Goal: Use online tool/utility: Utilize a website feature to perform a specific function

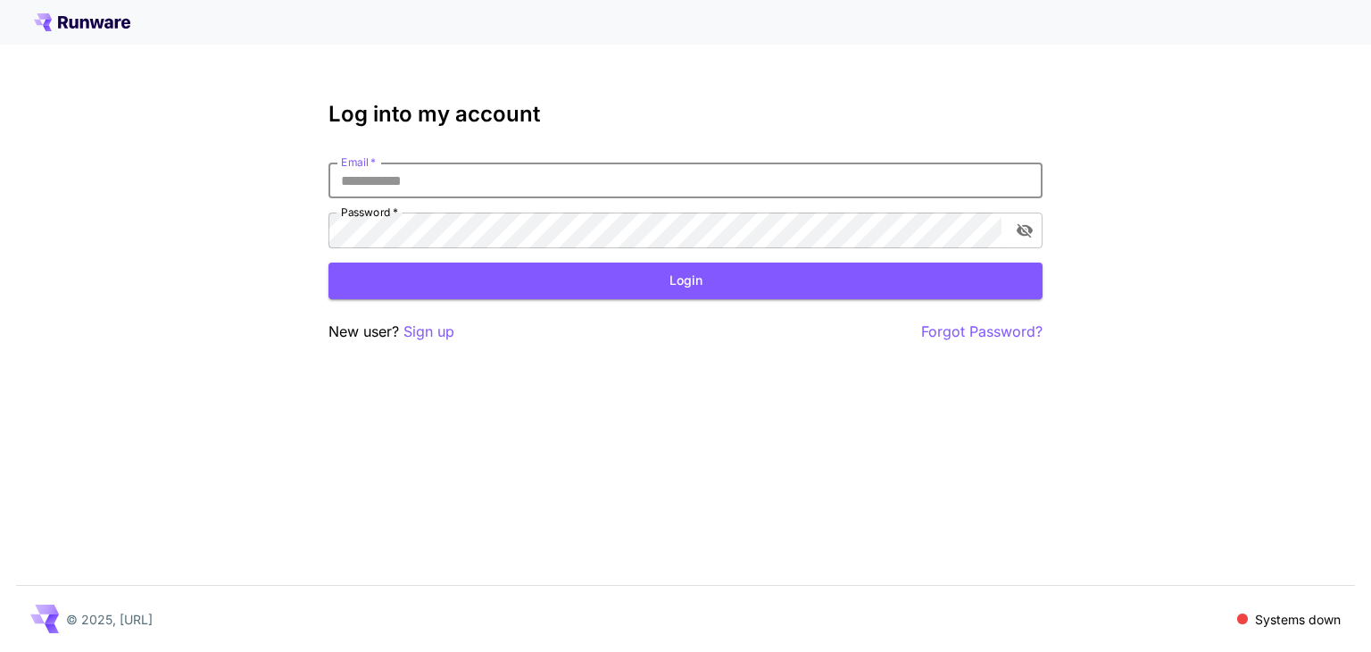
click at [394, 181] on input "Email   *" at bounding box center [686, 180] width 714 height 36
type input "**********"
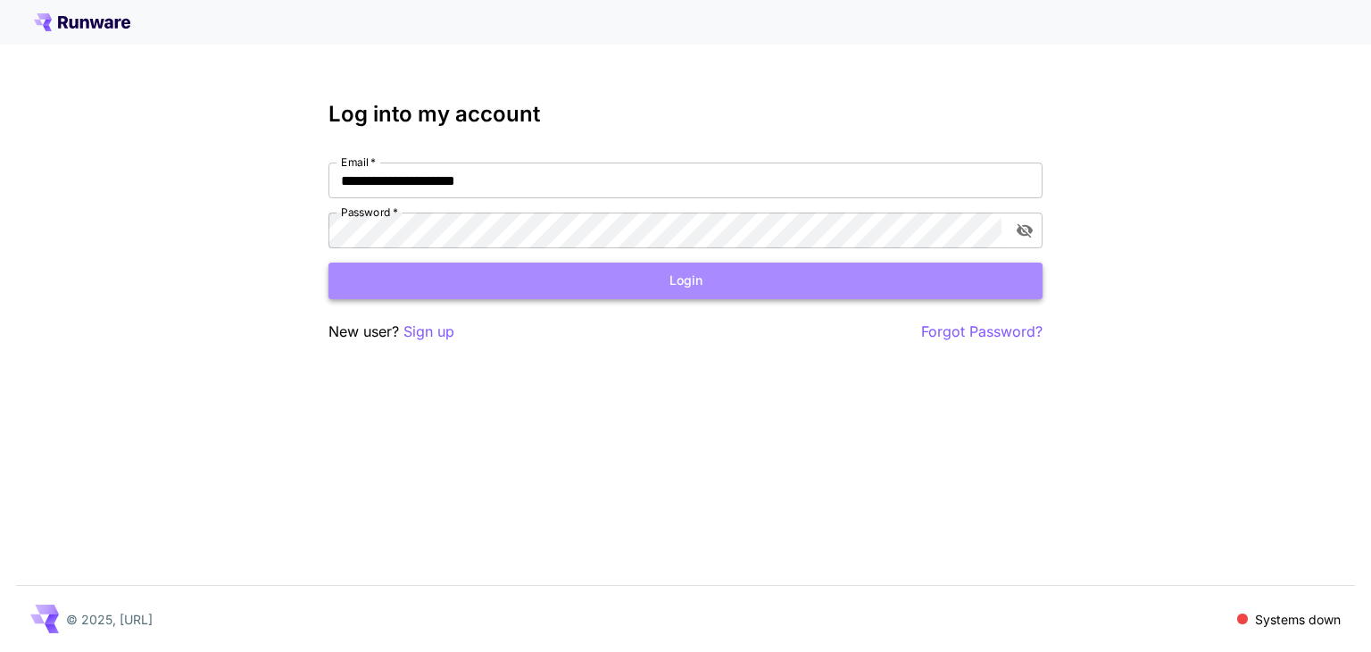
click at [625, 283] on button "Login" at bounding box center [686, 280] width 714 height 37
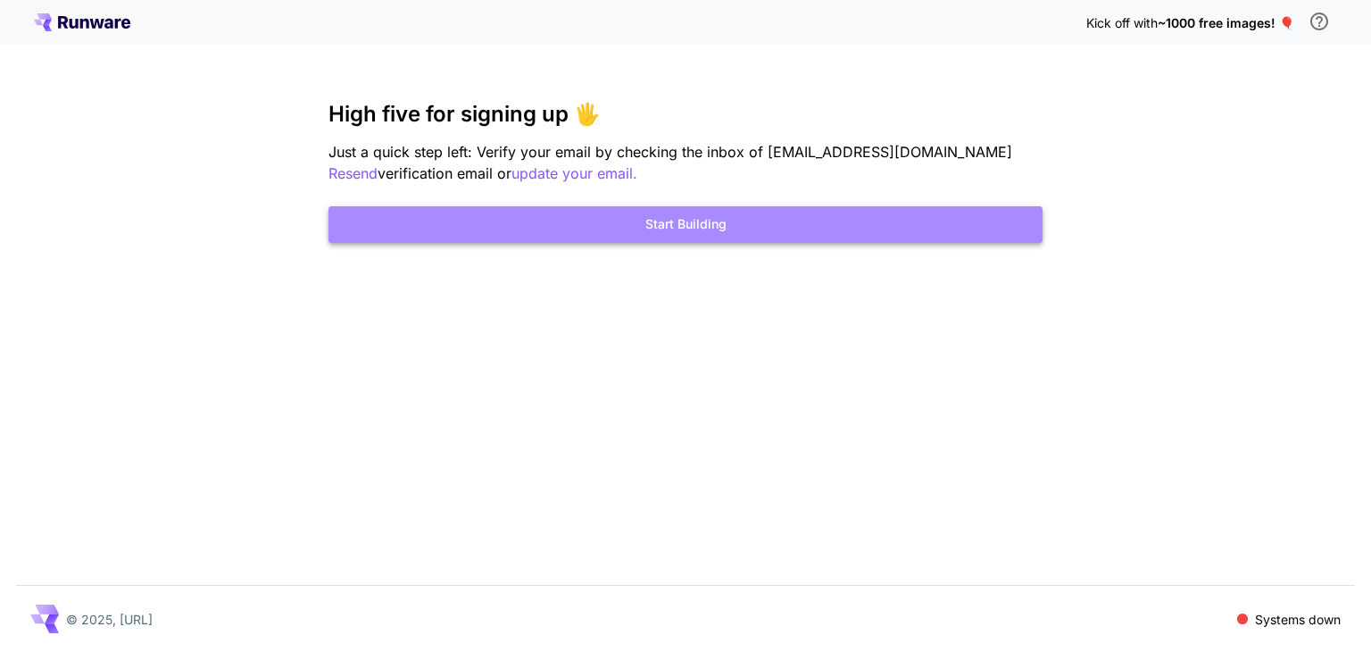
click at [754, 230] on button "Start Building" at bounding box center [686, 224] width 714 height 37
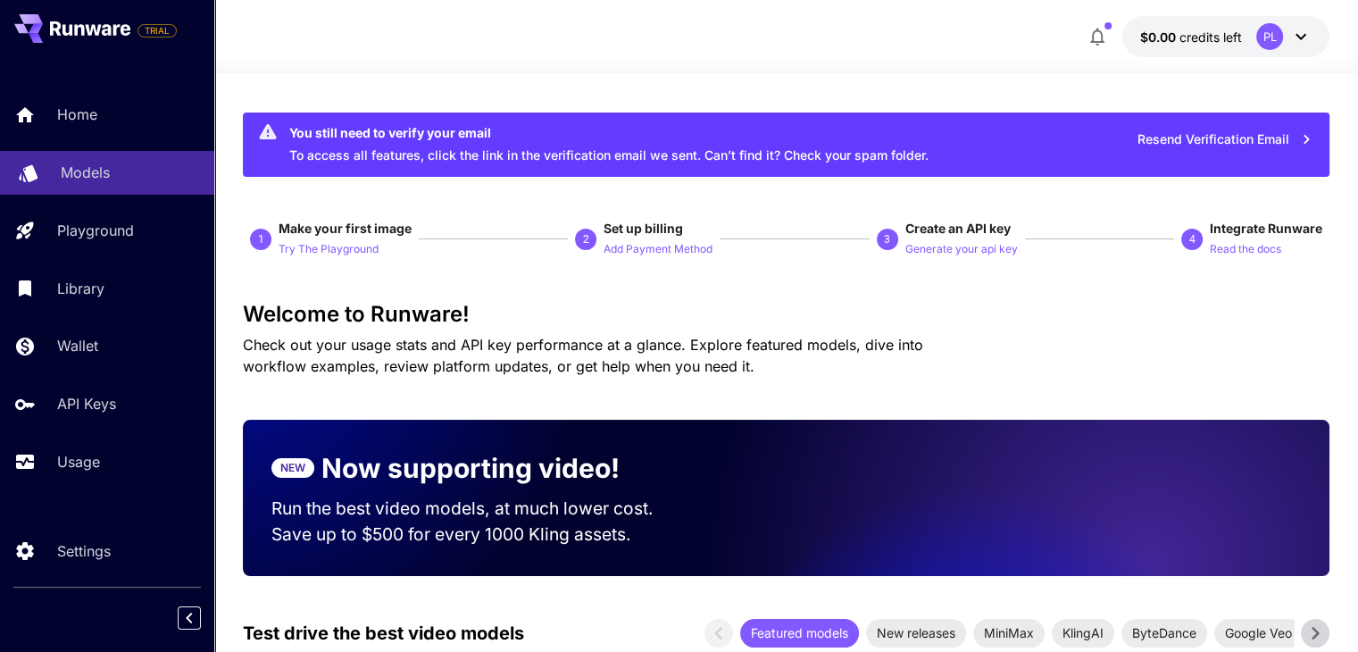
click at [106, 174] on p "Models" at bounding box center [85, 172] width 49 height 21
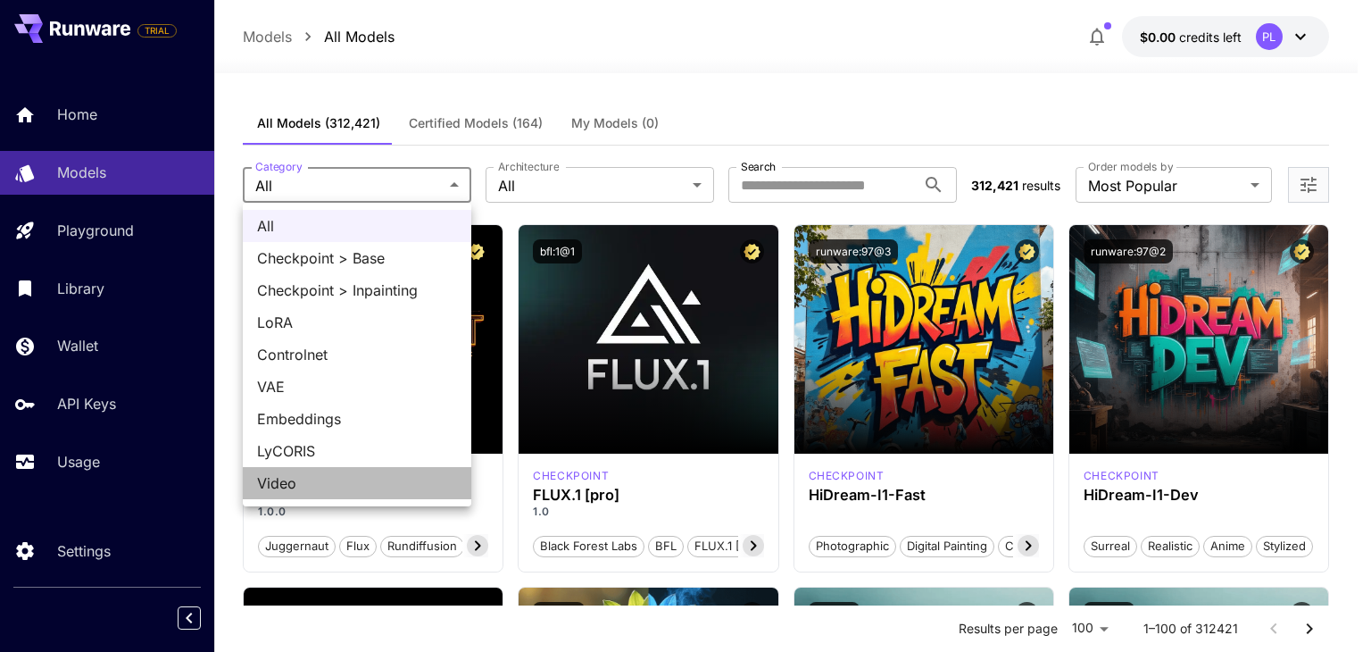
click at [312, 479] on span "Video" at bounding box center [357, 482] width 200 height 21
type input "*****"
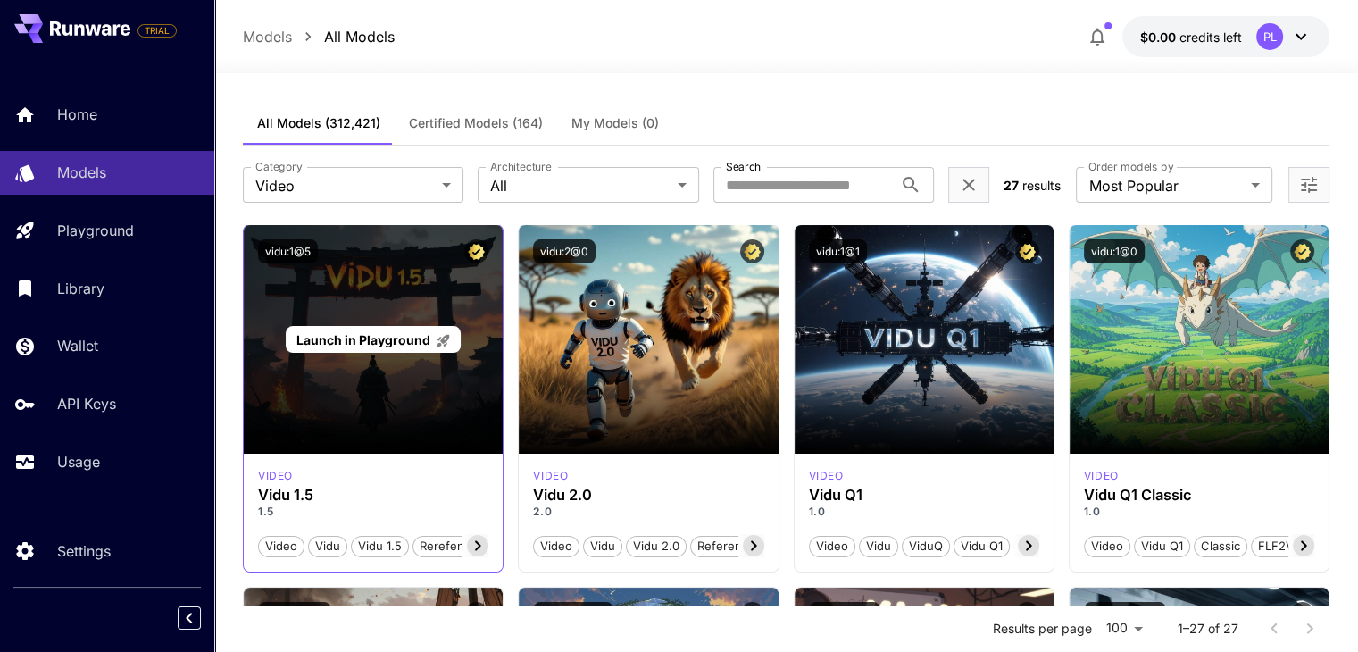
click at [402, 376] on div "Launch in Playground" at bounding box center [373, 339] width 259 height 229
click at [399, 358] on div "Launch in Playground" at bounding box center [373, 339] width 259 height 229
drag, startPoint x: 399, startPoint y: 358, endPoint x: 404, endPoint y: 347, distance: 11.6
click at [399, 357] on div "Launch in Playground" at bounding box center [373, 339] width 259 height 229
click at [404, 347] on p "Launch in Playground" at bounding box center [373, 339] width 154 height 19
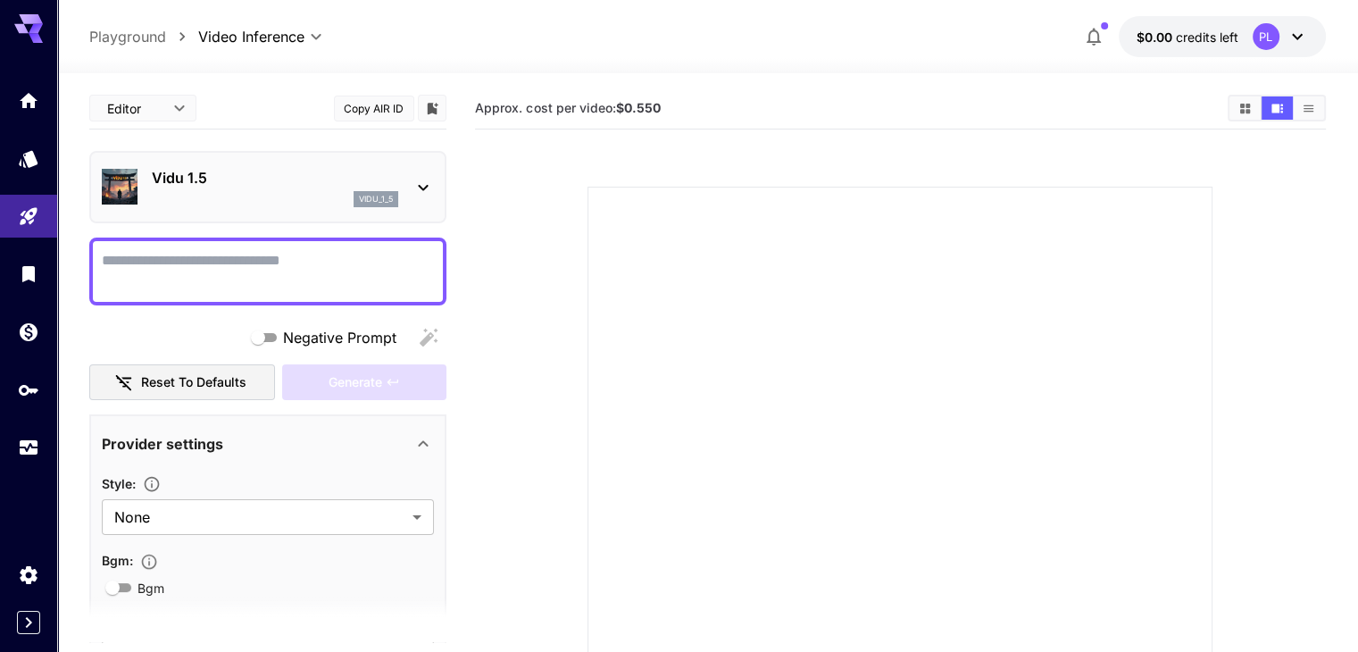
click at [256, 252] on textarea "Negative Prompt" at bounding box center [268, 271] width 332 height 43
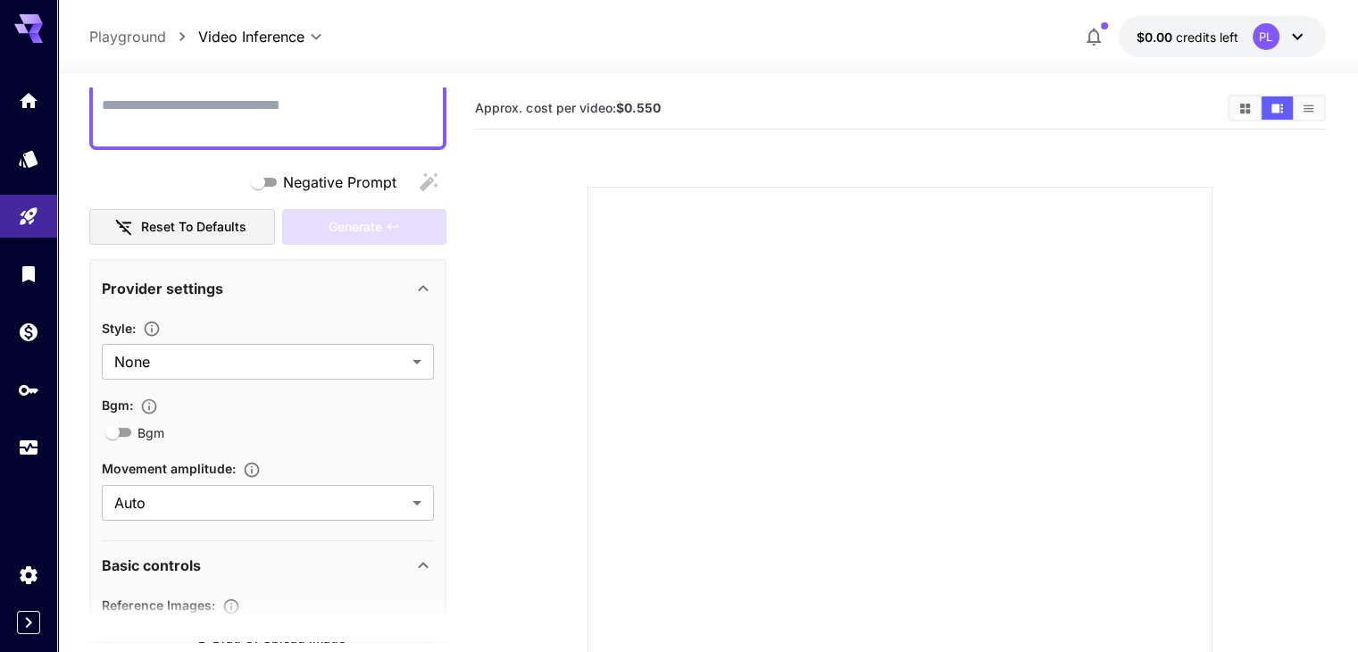
scroll to position [89, 0]
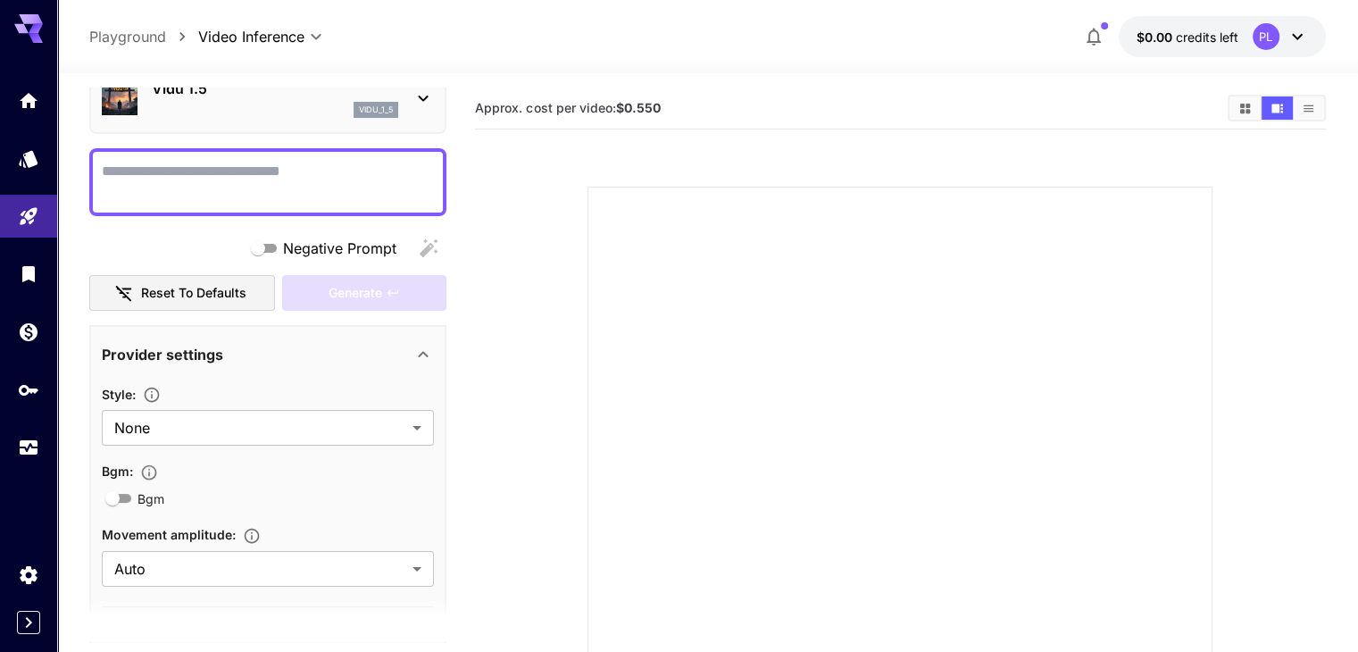
click at [204, 176] on textarea "Negative Prompt" at bounding box center [268, 182] width 332 height 43
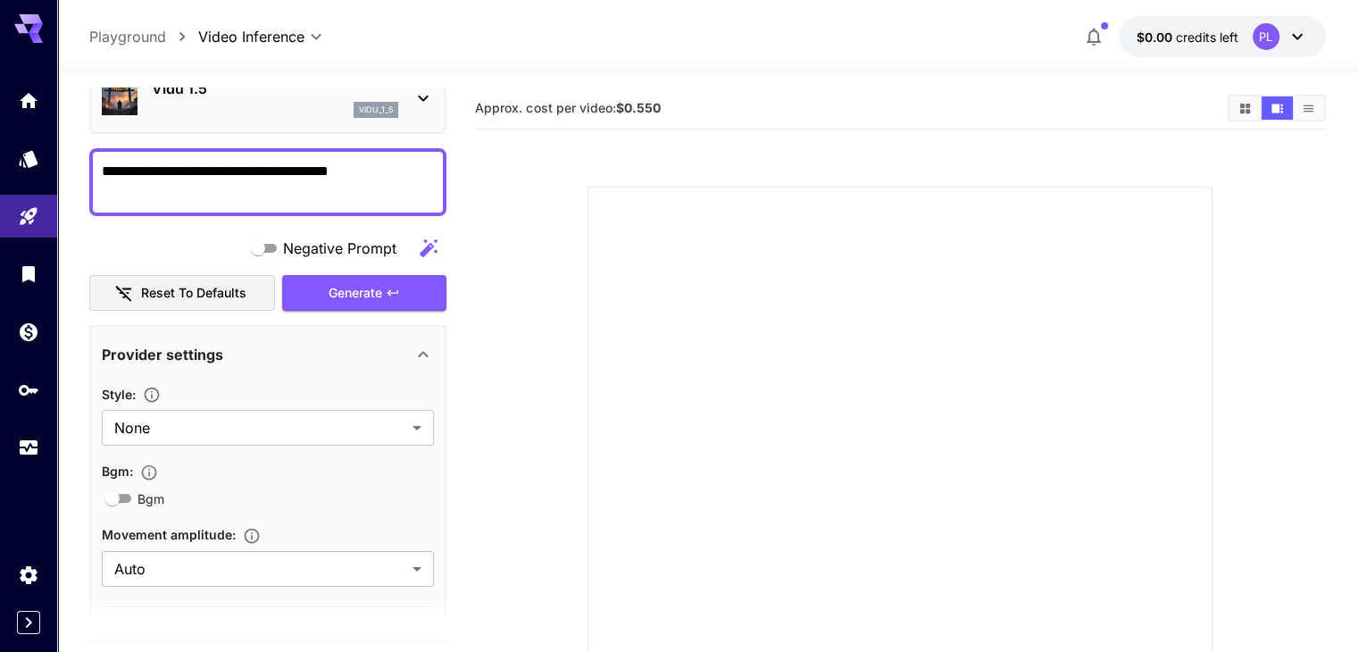
type textarea "**********"
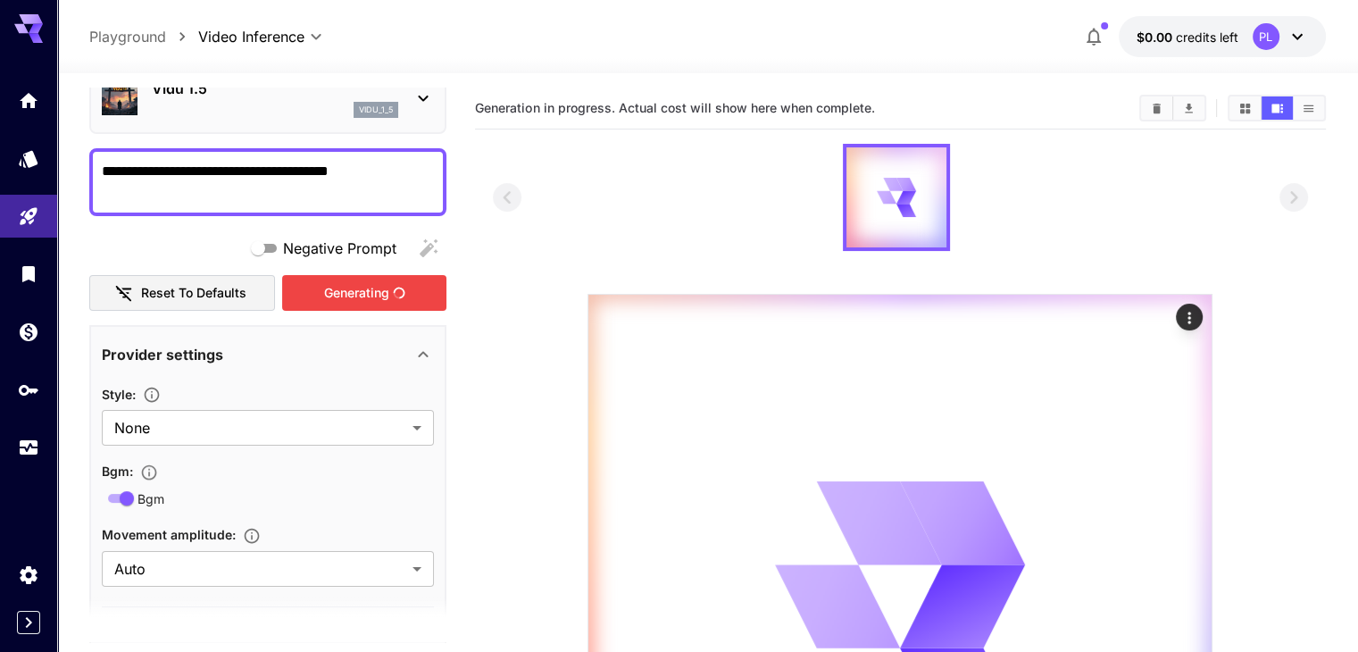
click at [375, 287] on div "Generating" at bounding box center [364, 293] width 164 height 37
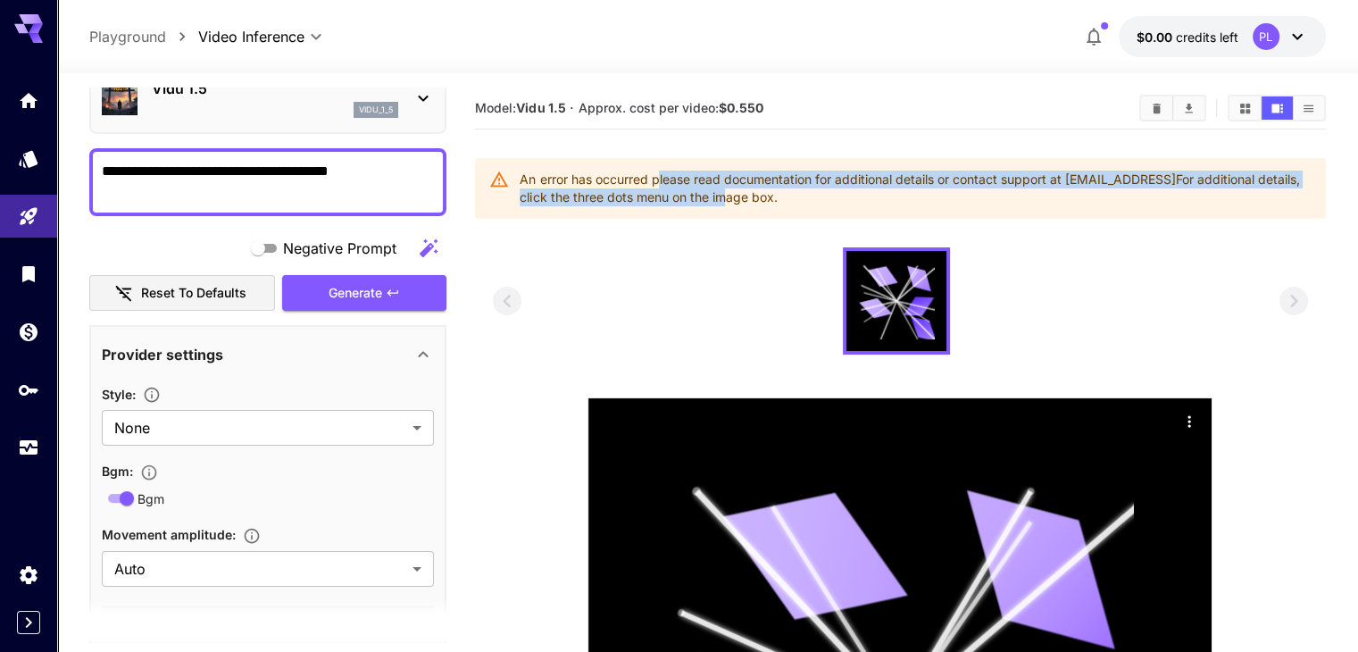
drag, startPoint x: 658, startPoint y: 176, endPoint x: 764, endPoint y: 198, distance: 108.6
click at [764, 198] on div "An error has occurred please read documentation for additional details or conta…" at bounding box center [915, 188] width 791 height 50
click at [764, 204] on div "An error has occurred please read documentation for additional details or conta…" at bounding box center [915, 188] width 791 height 50
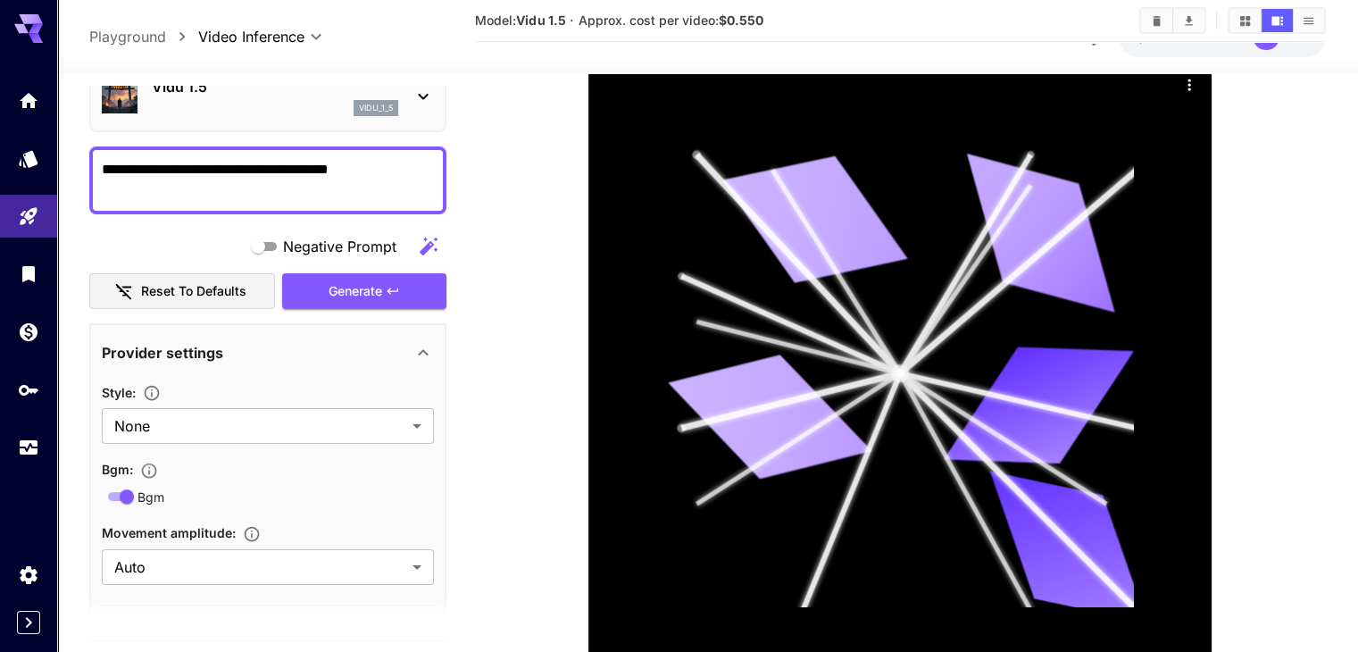
scroll to position [379, 0]
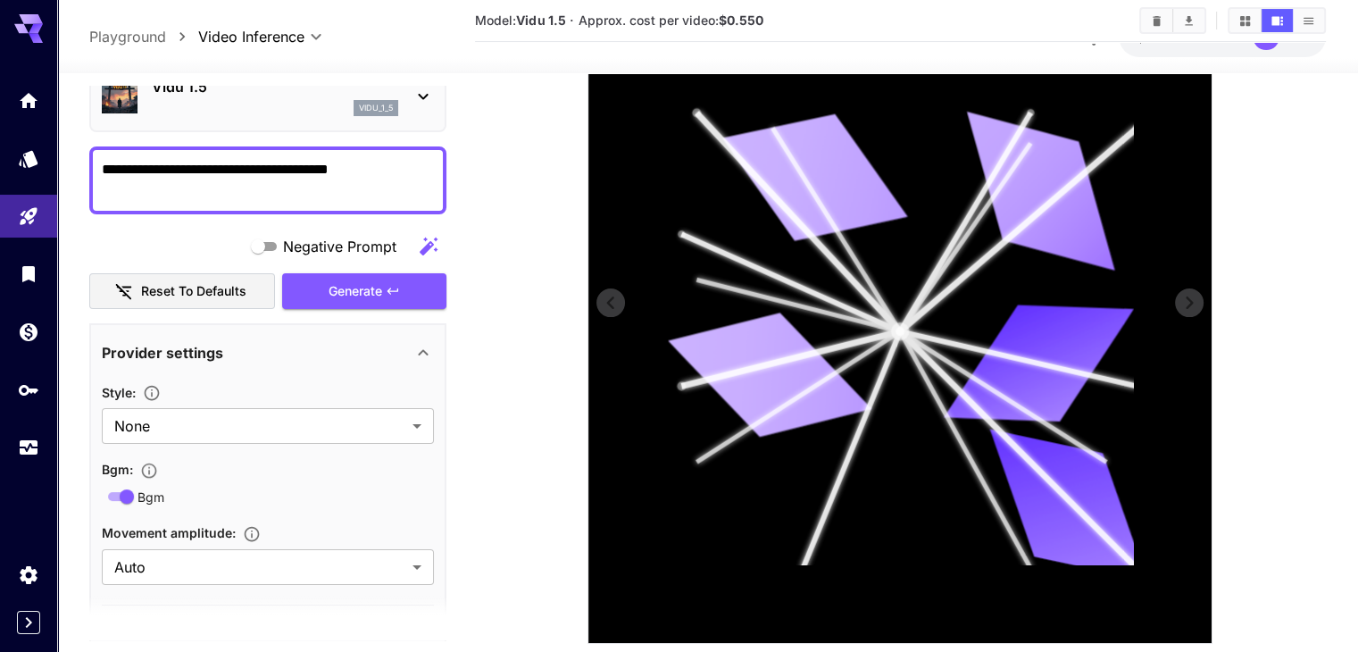
click at [904, 347] on icon at bounding box center [901, 331] width 468 height 468
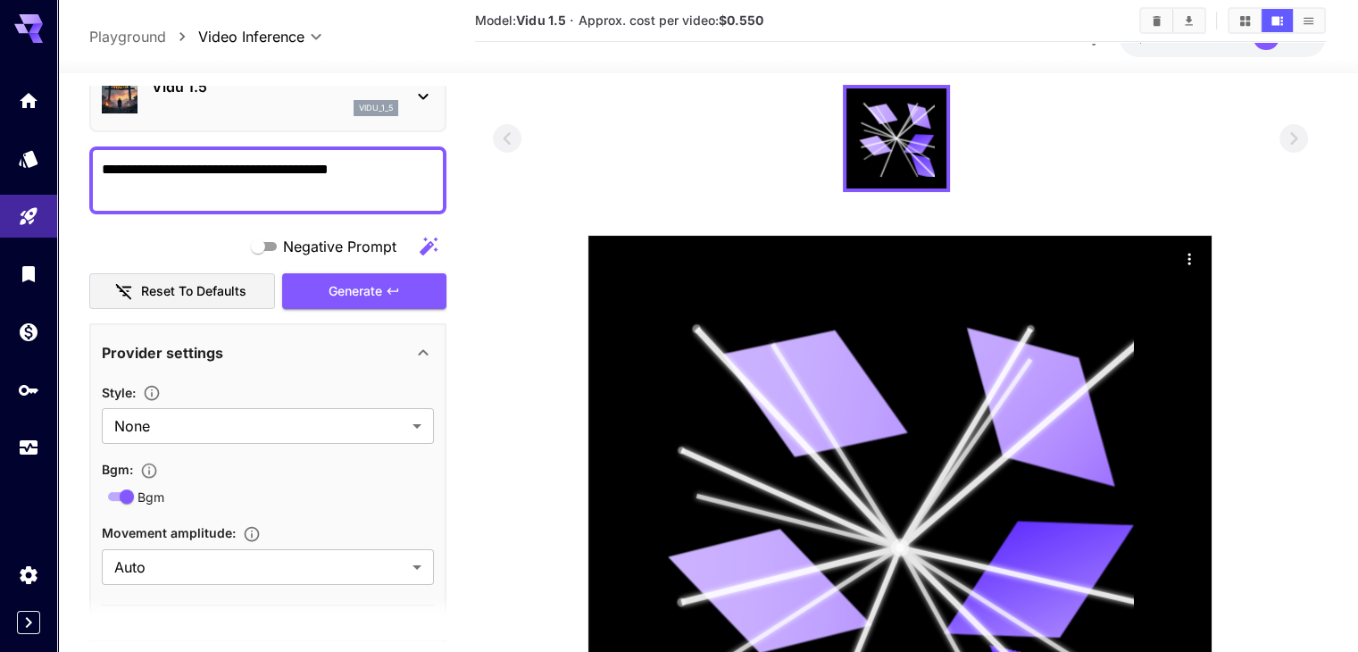
scroll to position [32, 0]
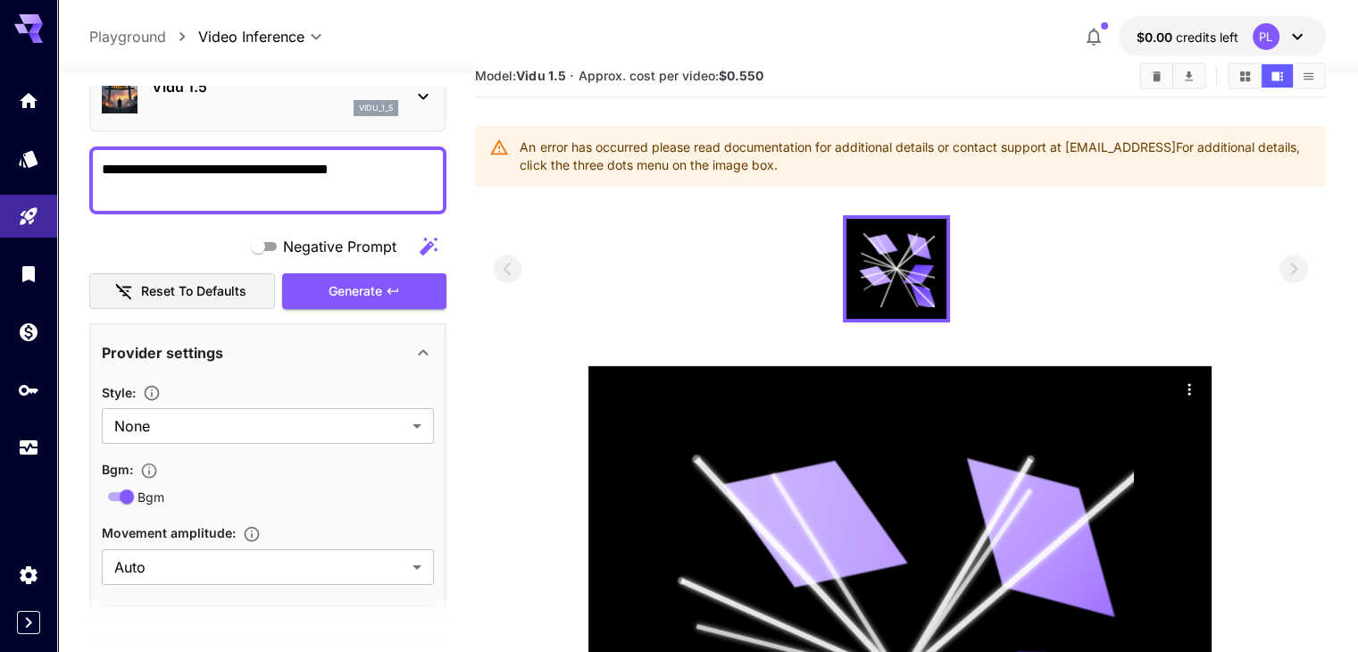
drag, startPoint x: 539, startPoint y: 129, endPoint x: 1020, endPoint y: 178, distance: 483.6
click at [1020, 178] on div "An error has occurred please read documentation for additional details or conta…" at bounding box center [900, 156] width 850 height 61
click at [1307, 76] on icon "Show videos in list view" at bounding box center [1308, 76] width 13 height 13
